Goal: Find specific page/section: Find specific page/section

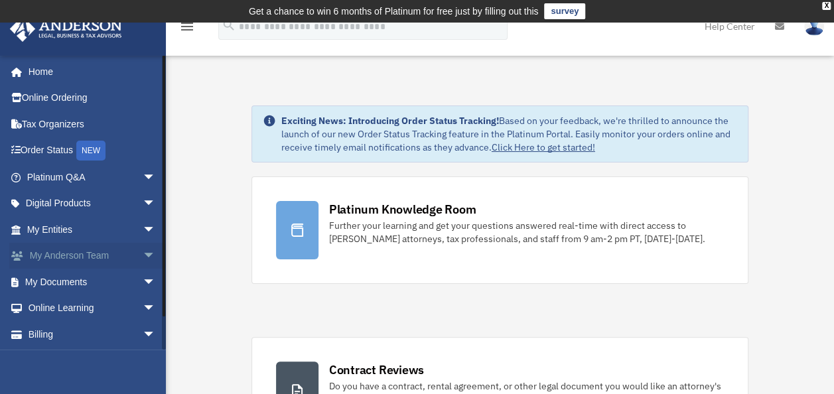
click at [143, 255] on span "arrow_drop_down" at bounding box center [156, 256] width 27 height 27
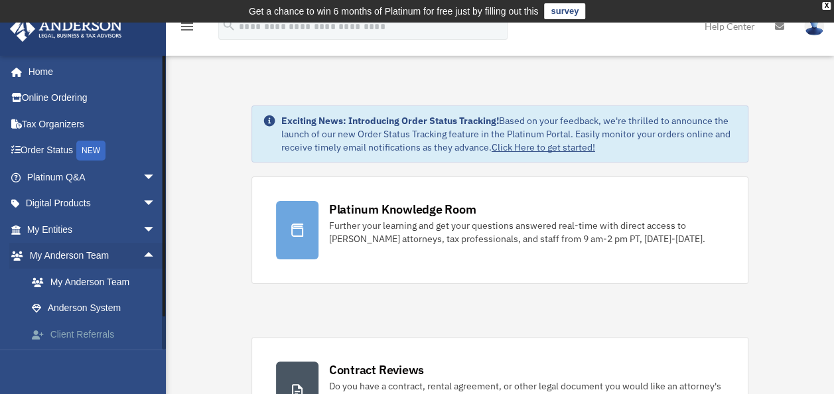
click at [81, 332] on link "Client Referrals" at bounding box center [97, 334] width 157 height 27
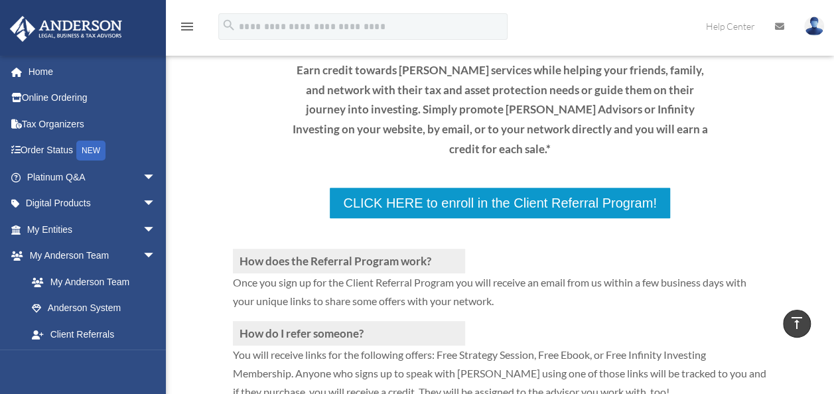
scroll to position [124, 0]
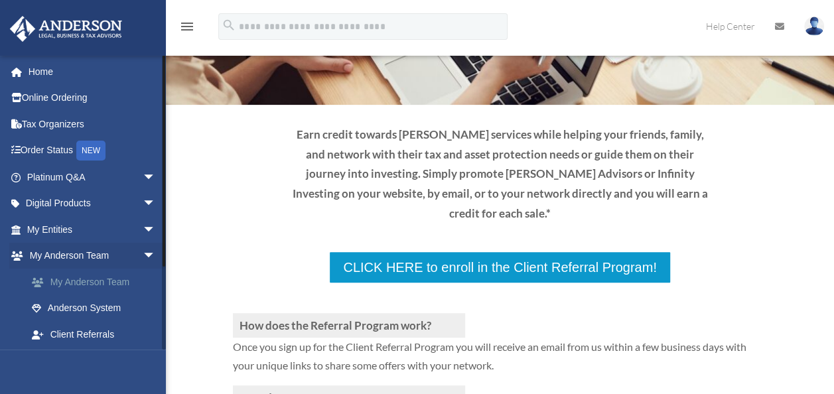
click at [81, 281] on link "My Anderson Team" at bounding box center [97, 282] width 157 height 27
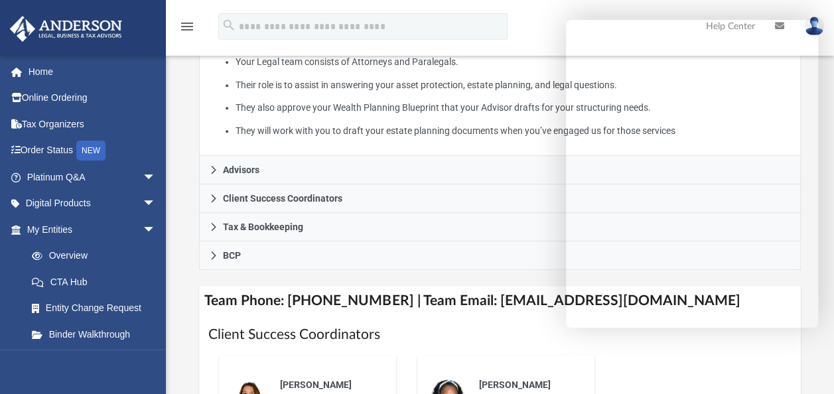
scroll to position [803, 0]
